Goal: Task Accomplishment & Management: Manage account settings

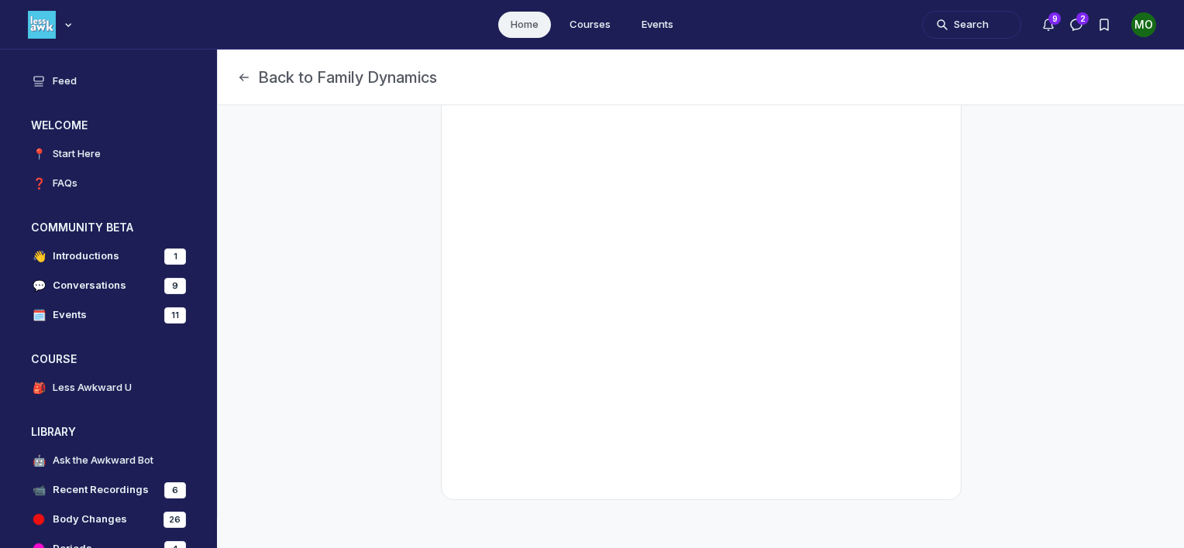
scroll to position [539, 0]
click at [173, 254] on div "1" at bounding box center [175, 257] width 22 height 16
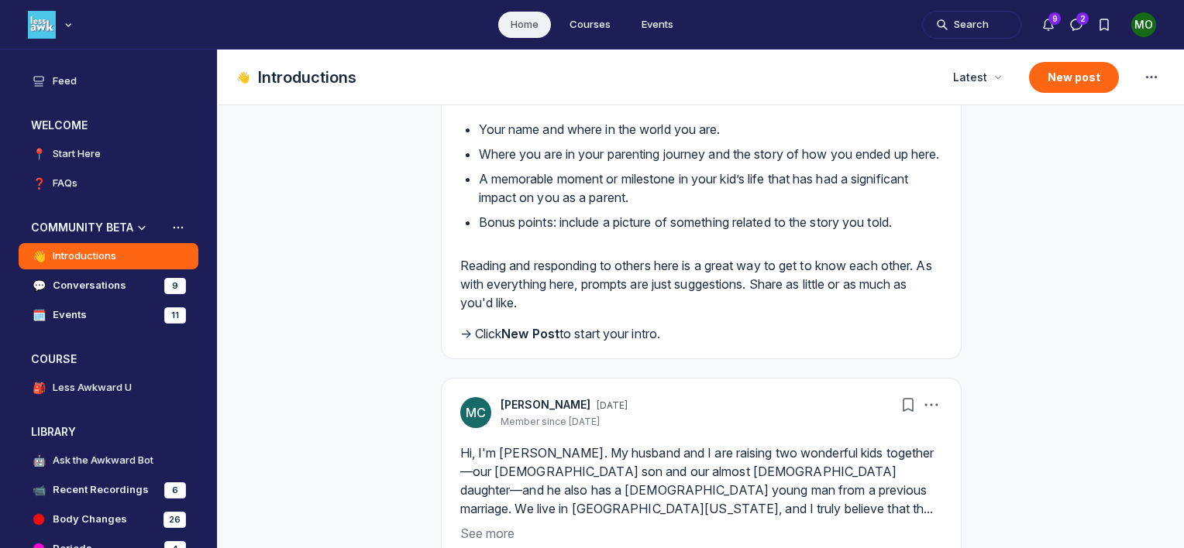
scroll to position [310, 0]
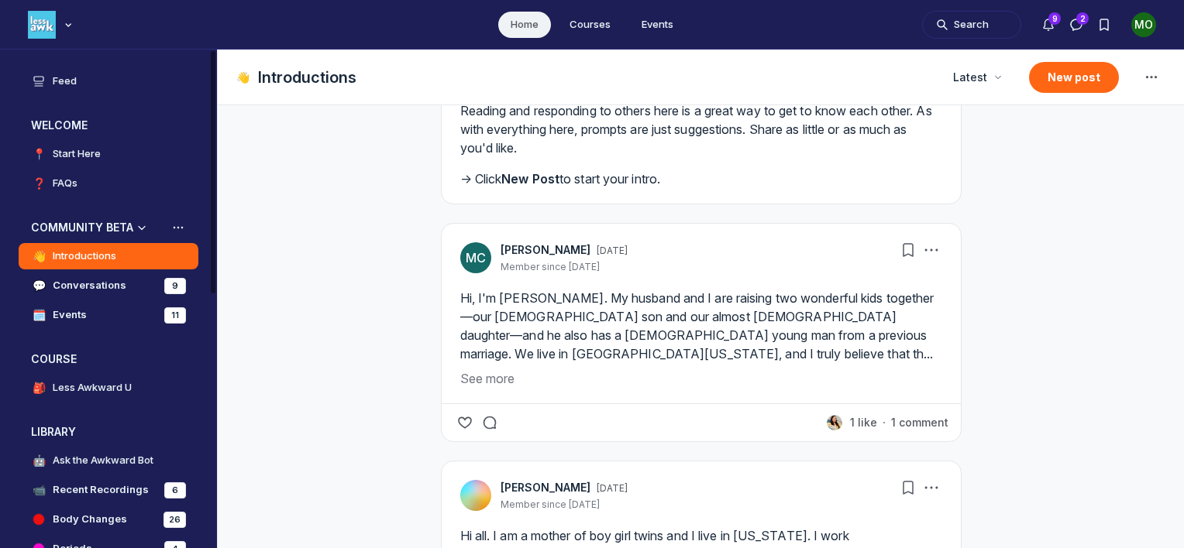
click at [91, 288] on h4 "Conversations" at bounding box center [90, 285] width 74 height 15
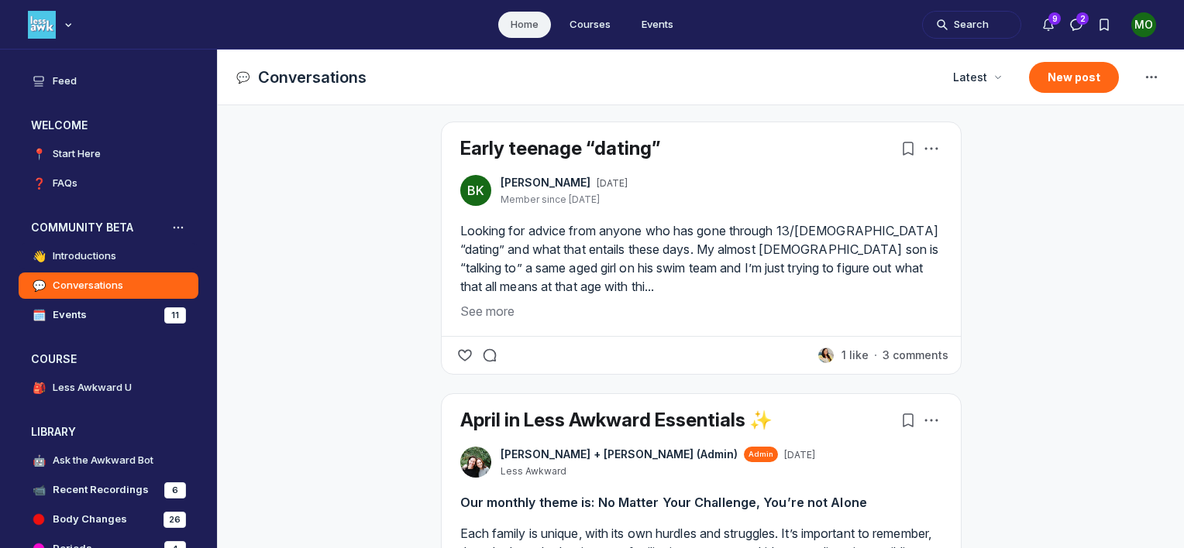
scroll to position [1007, 0]
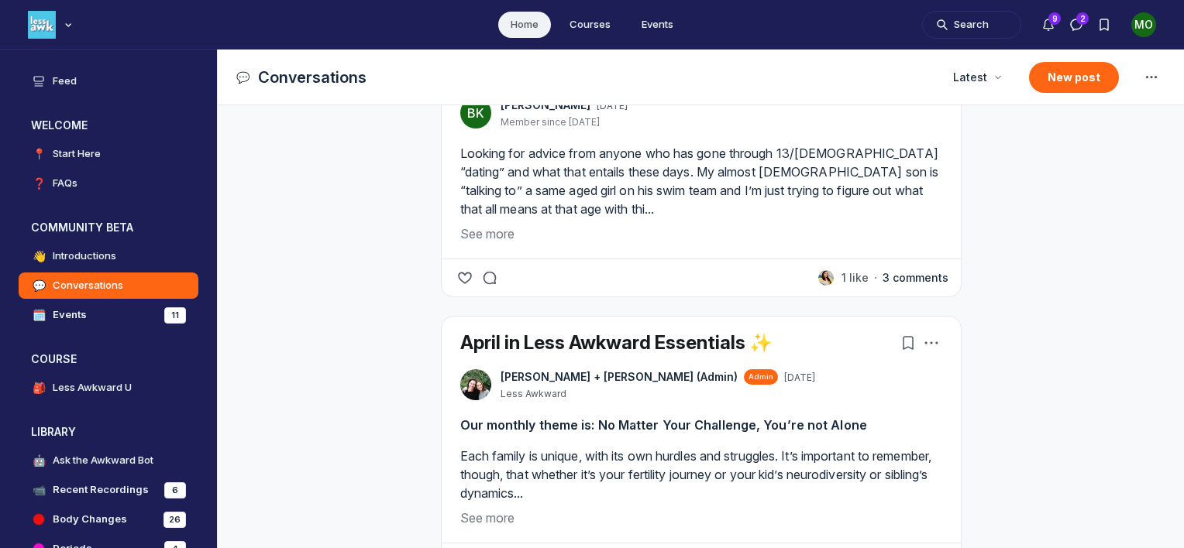
click at [917, 279] on button "3 comments" at bounding box center [915, 277] width 66 height 15
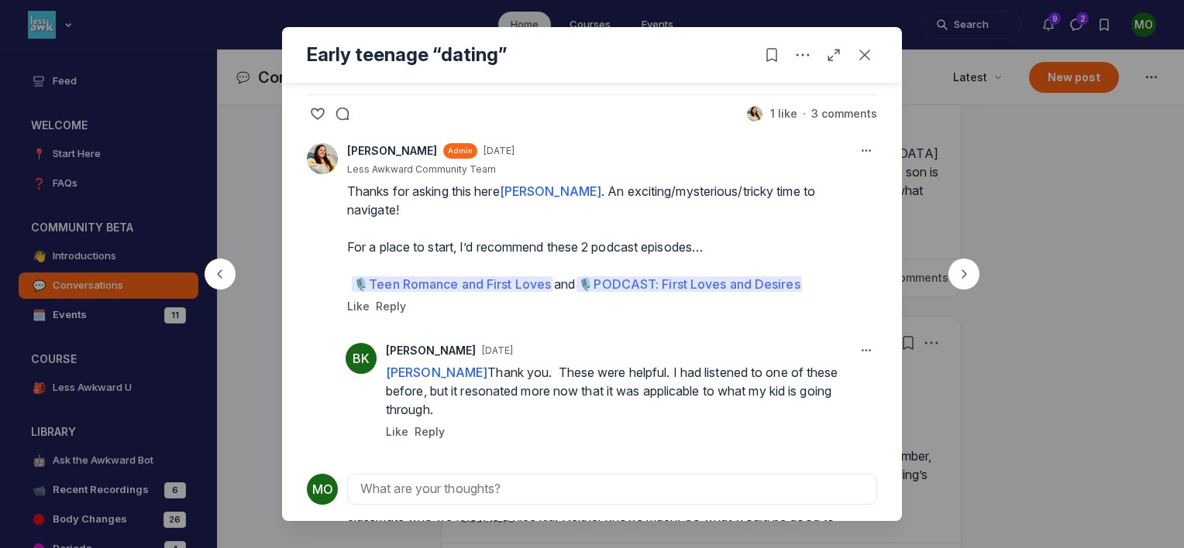
scroll to position [190, 0]
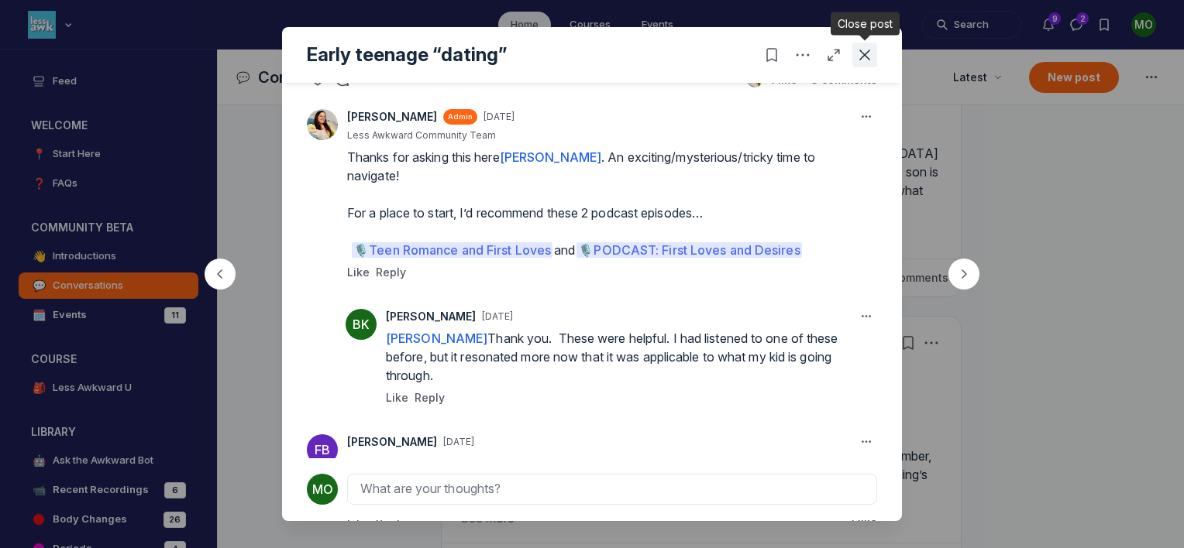
click at [869, 60] on icon "Close post" at bounding box center [864, 54] width 15 height 15
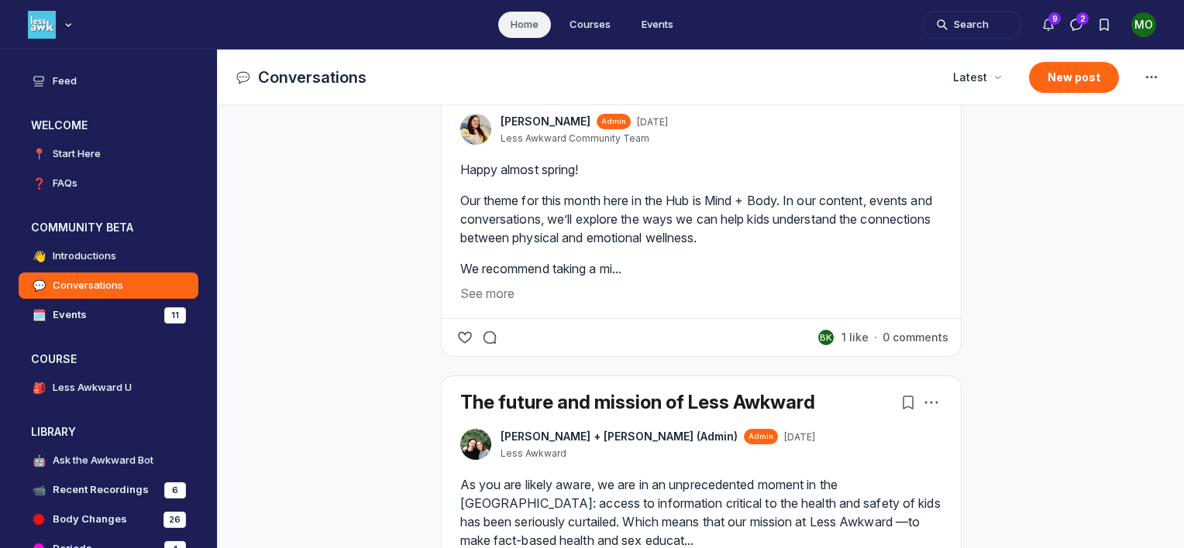
scroll to position [1549, 0]
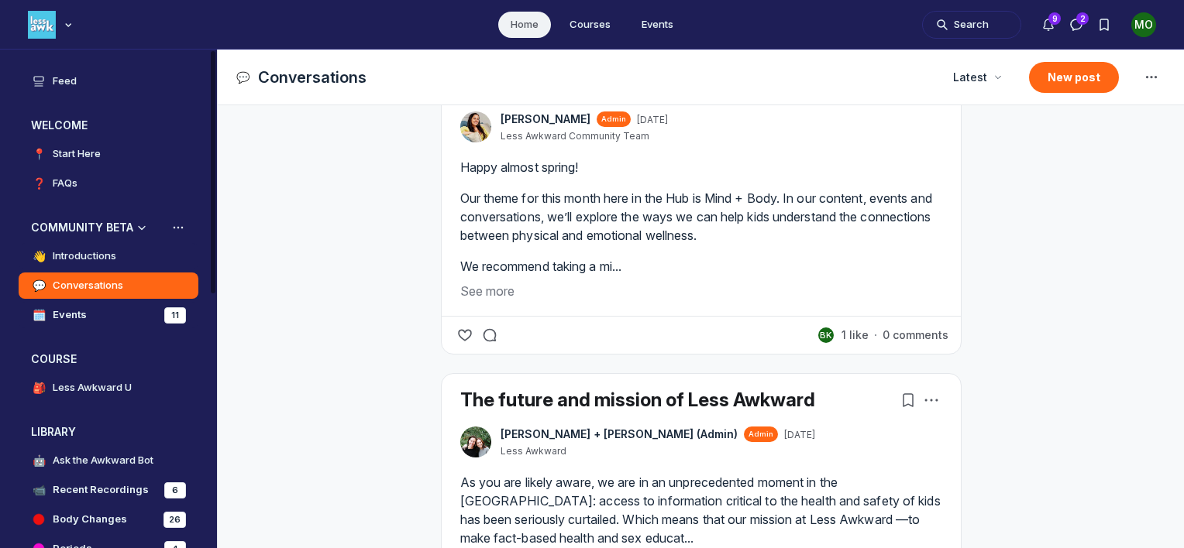
click at [108, 318] on link "🗓️ Events 11" at bounding box center [109, 315] width 180 height 26
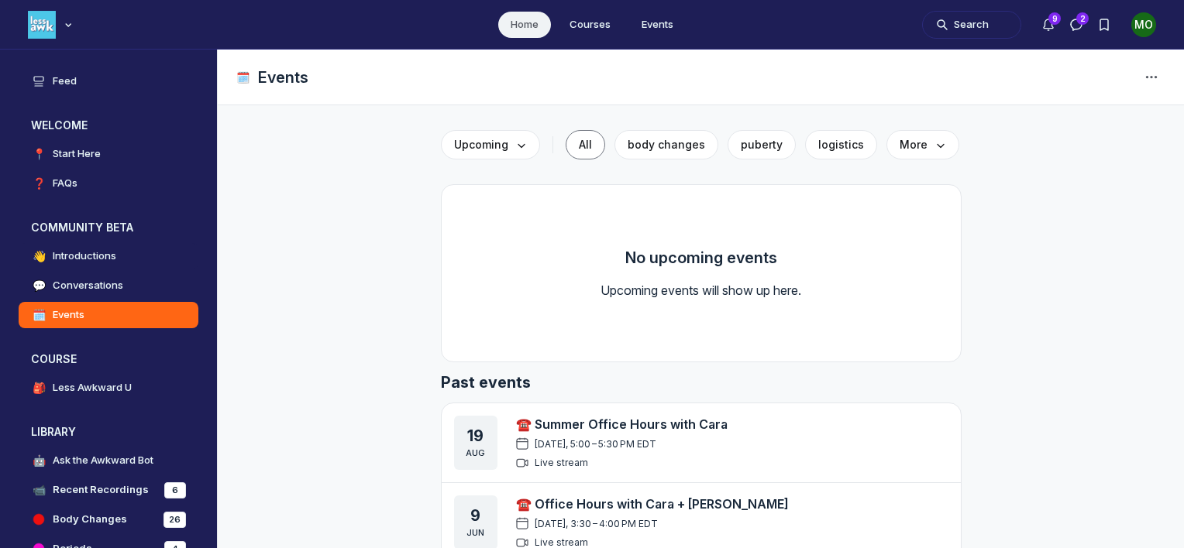
click at [1137, 22] on div "MO" at bounding box center [1143, 24] width 25 height 25
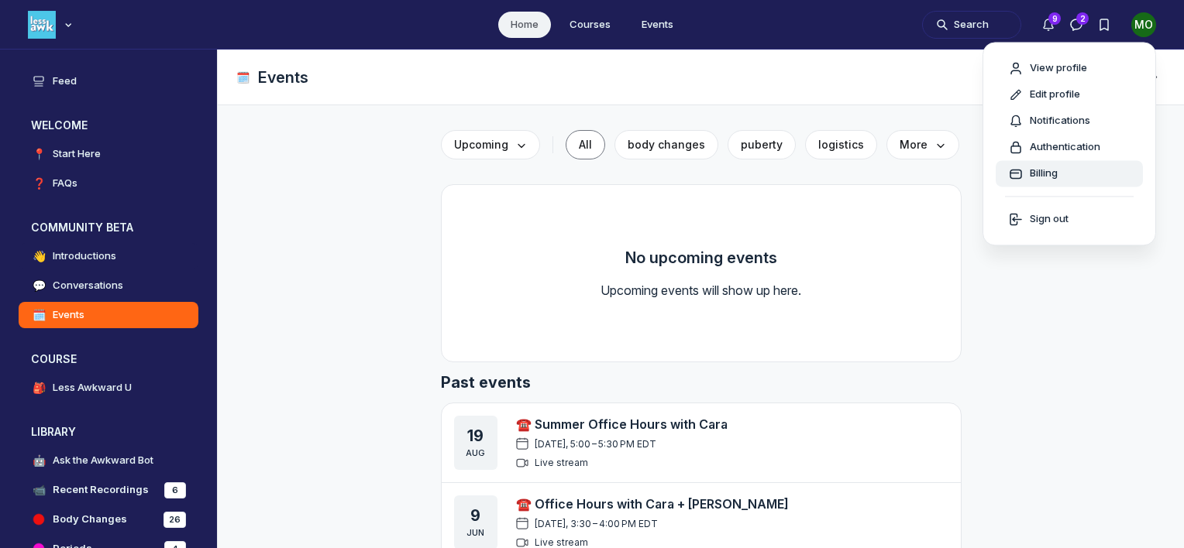
click at [1084, 180] on div "Billing" at bounding box center [1069, 173] width 122 height 15
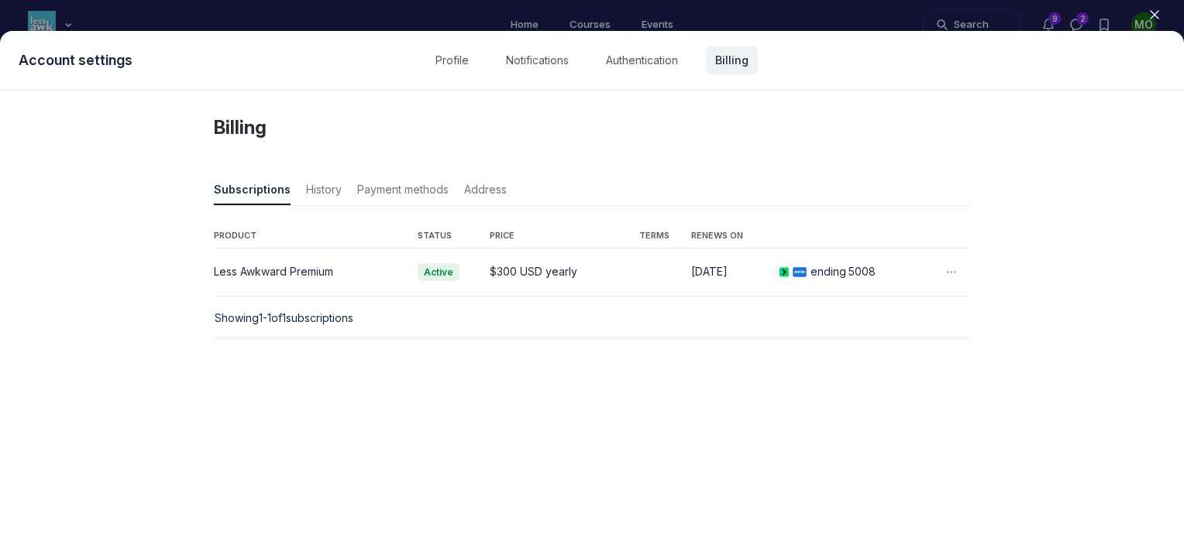
click at [953, 268] on icon "button" at bounding box center [951, 272] width 15 height 15
click at [841, 356] on button "Cancel" at bounding box center [880, 354] width 138 height 15
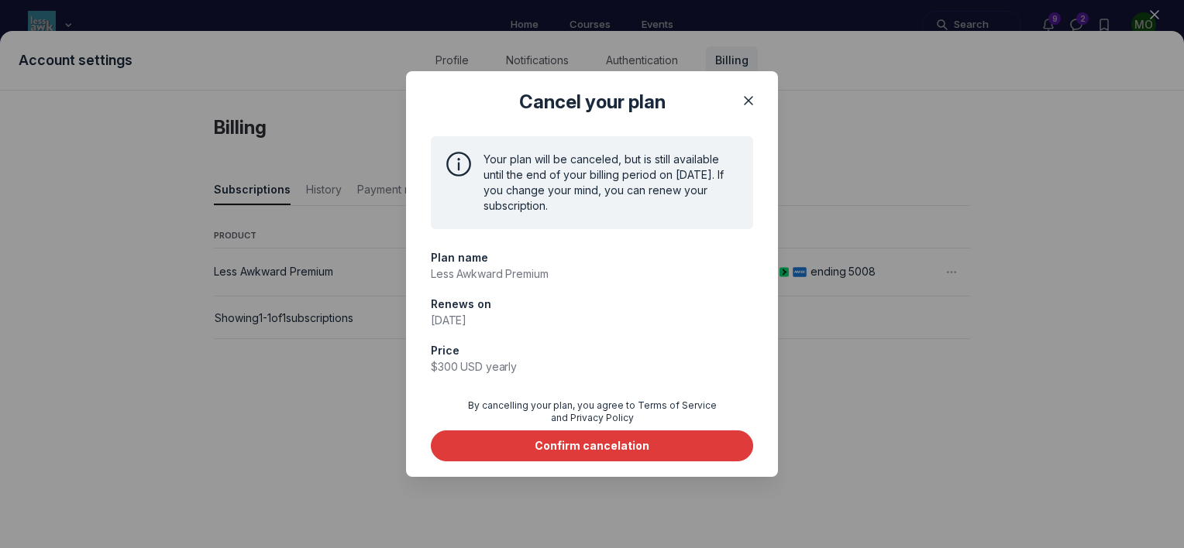
click at [611, 447] on div "Confirm cancelation" at bounding box center [592, 445] width 115 height 15
